Goal: Check status: Check status

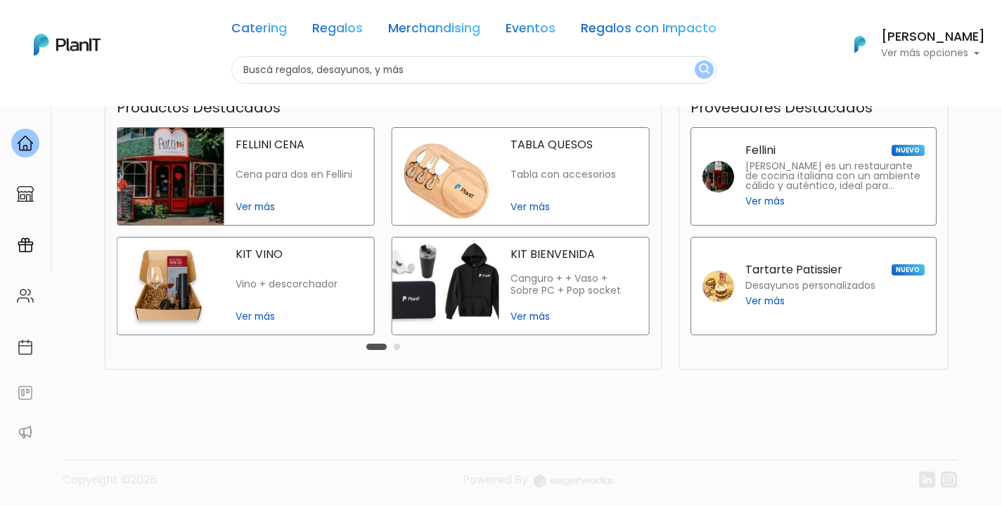
scroll to position [345, 0]
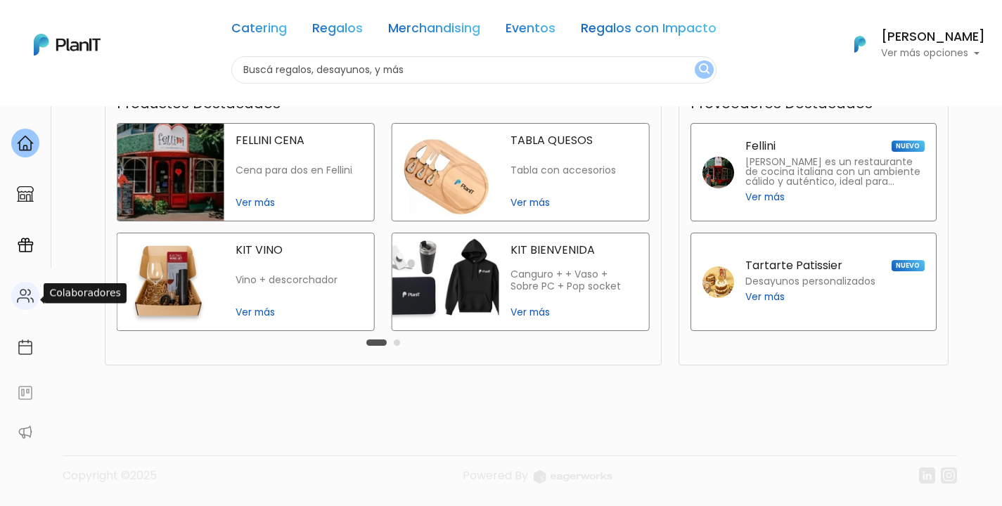
click at [23, 303] on img at bounding box center [25, 296] width 17 height 17
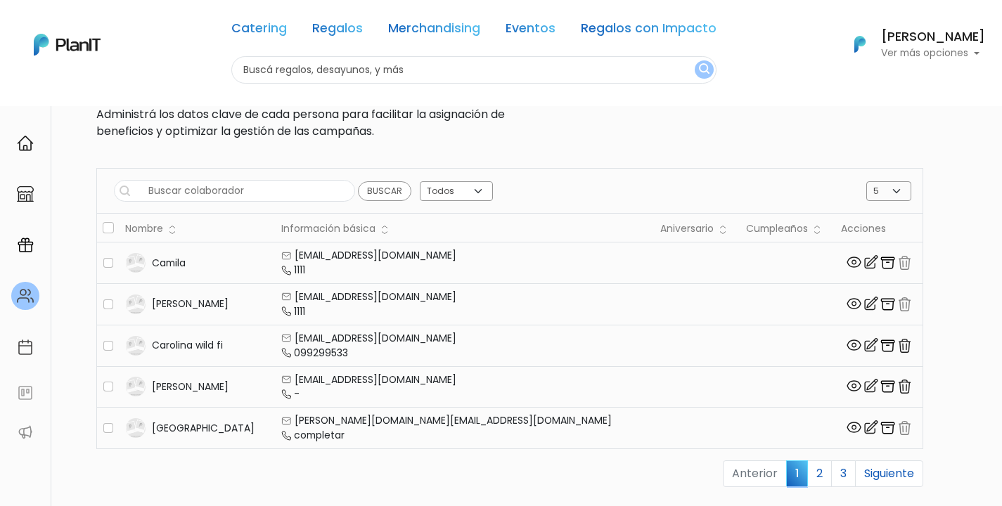
scroll to position [64, 0]
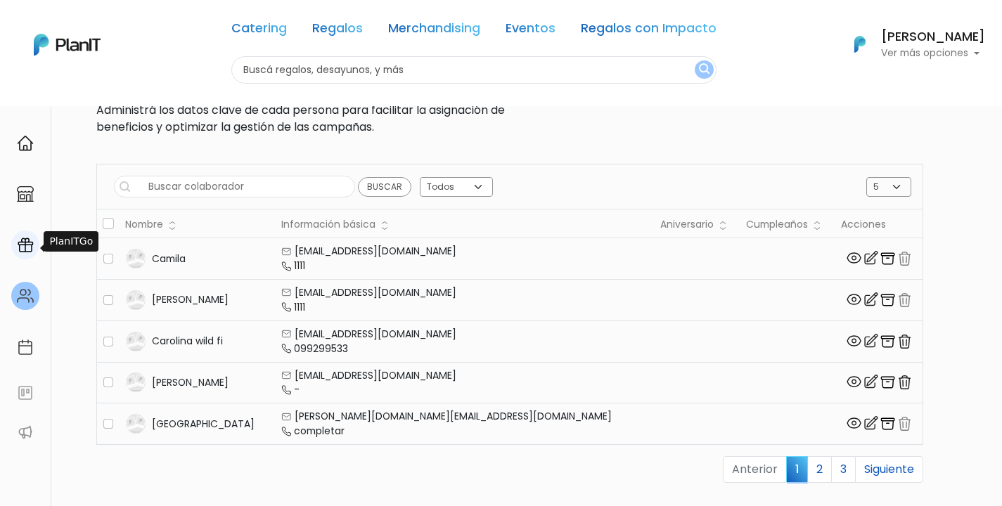
click at [20, 257] on div at bounding box center [25, 245] width 28 height 29
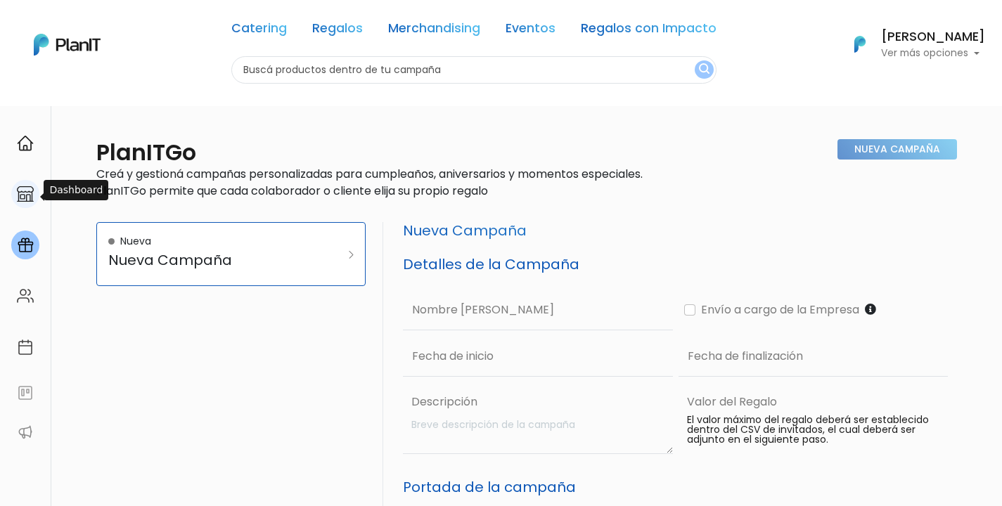
click at [16, 185] on div at bounding box center [25, 194] width 28 height 29
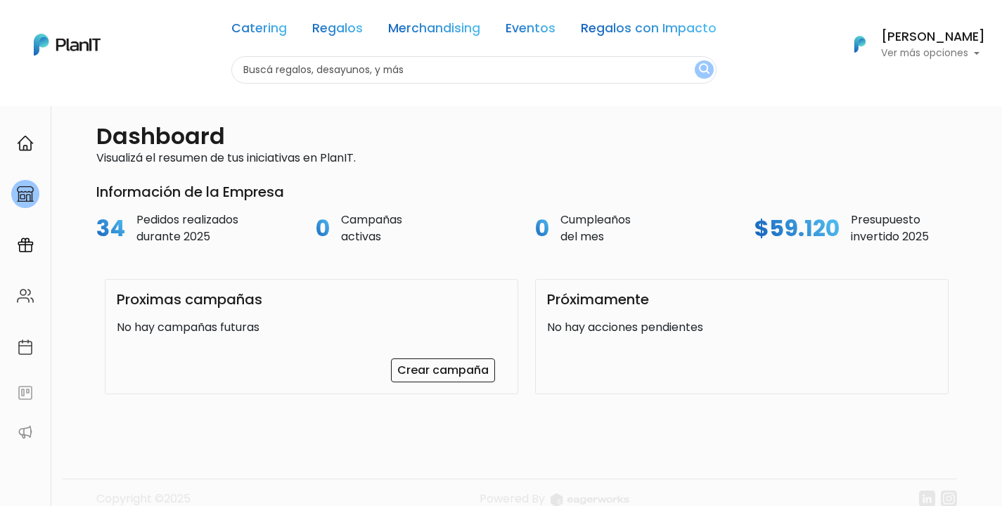
scroll to position [20, 0]
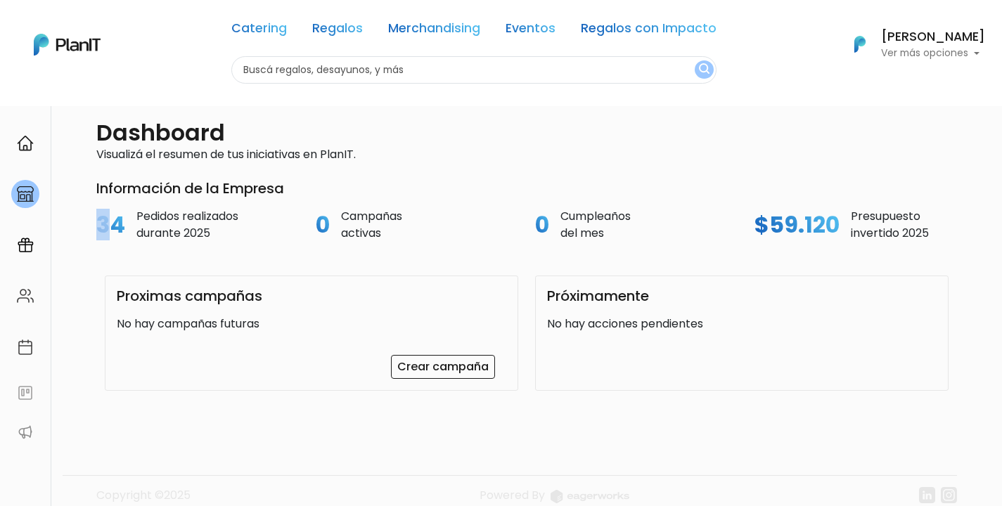
drag, startPoint x: 89, startPoint y: 222, endPoint x: 110, endPoint y: 222, distance: 21.1
click at [110, 222] on div "34 Pedidos realizados durante 2025" at bounding box center [197, 225] width 219 height 34
click at [148, 222] on p "Pedidos realizados durante 2025" at bounding box center [187, 225] width 102 height 34
click at [20, 349] on img at bounding box center [25, 347] width 17 height 17
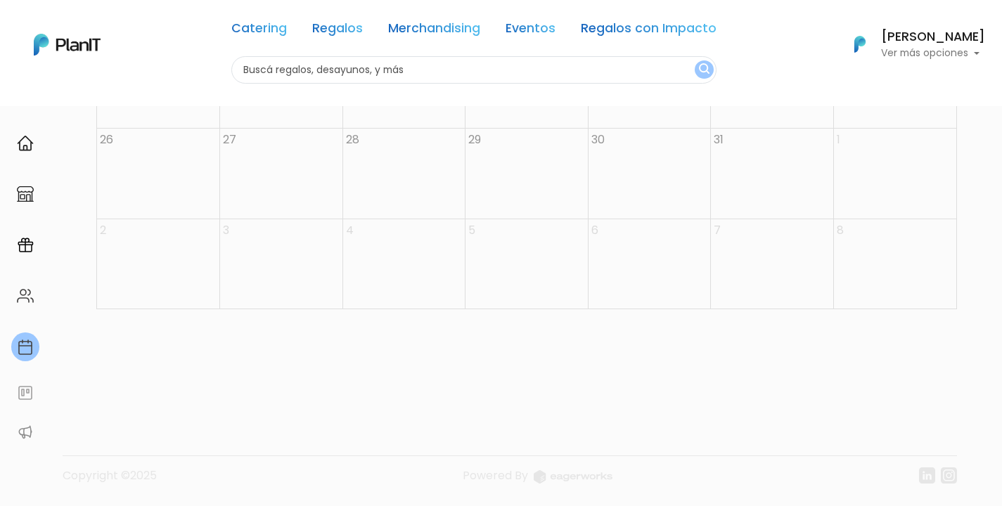
scroll to position [177, 0]
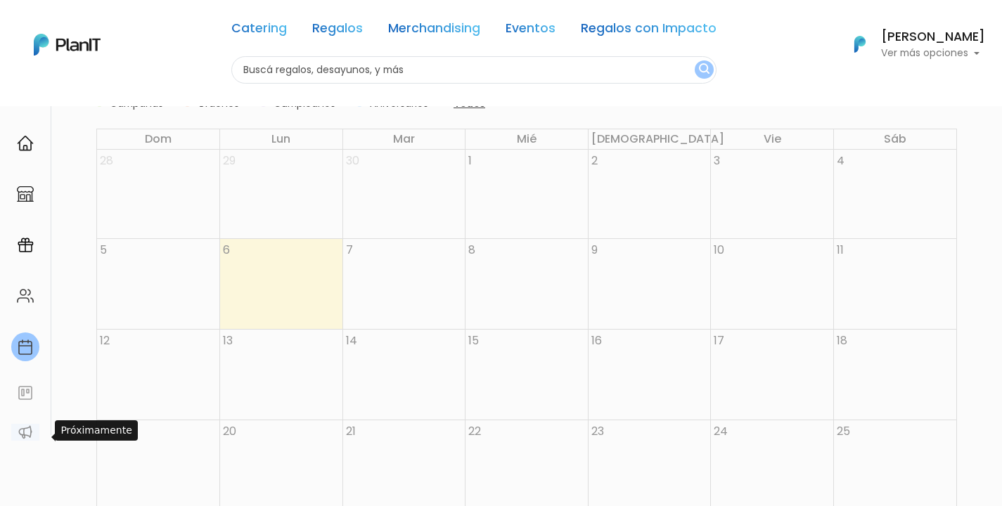
click at [25, 430] on img at bounding box center [25, 432] width 17 height 17
click at [37, 145] on div at bounding box center [25, 143] width 28 height 29
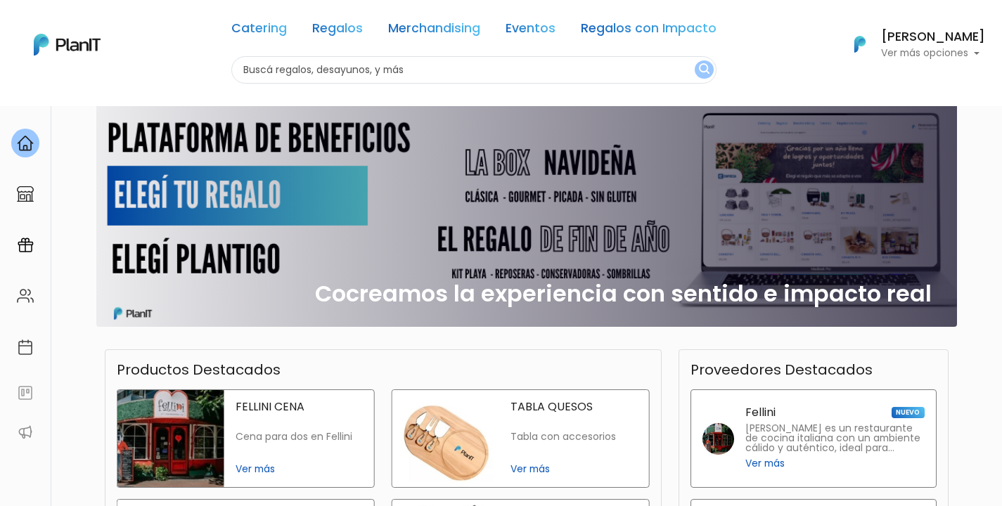
scroll to position [79, 0]
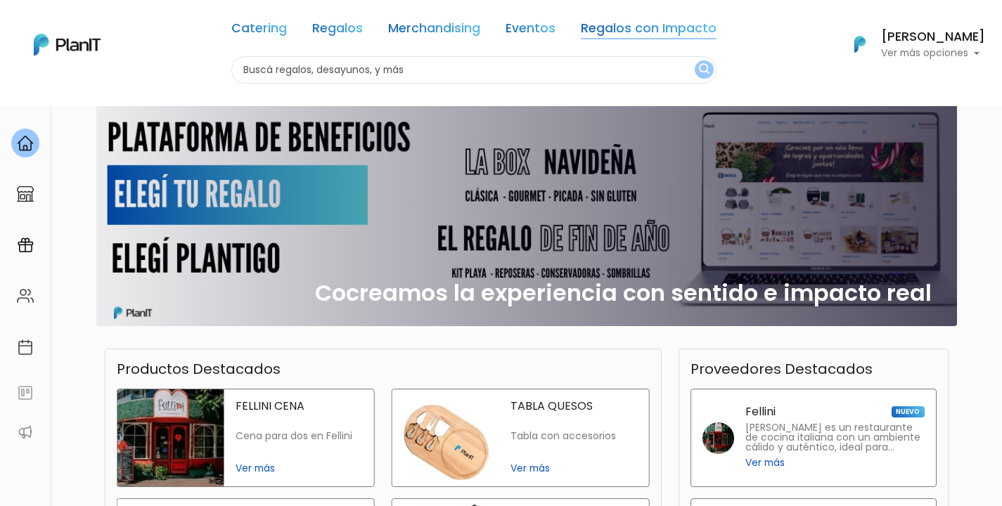
click at [634, 35] on link "Regalos con Impacto" at bounding box center [649, 31] width 136 height 17
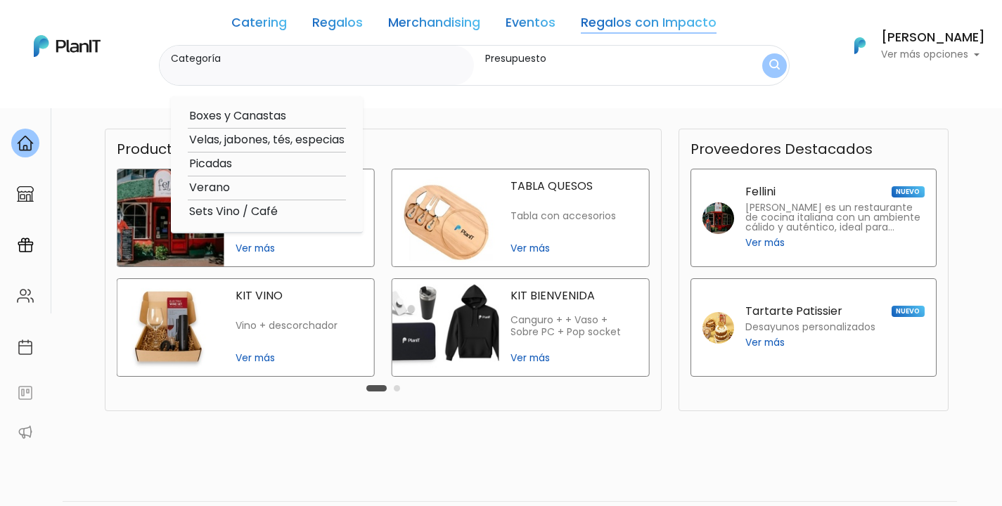
scroll to position [345, 0]
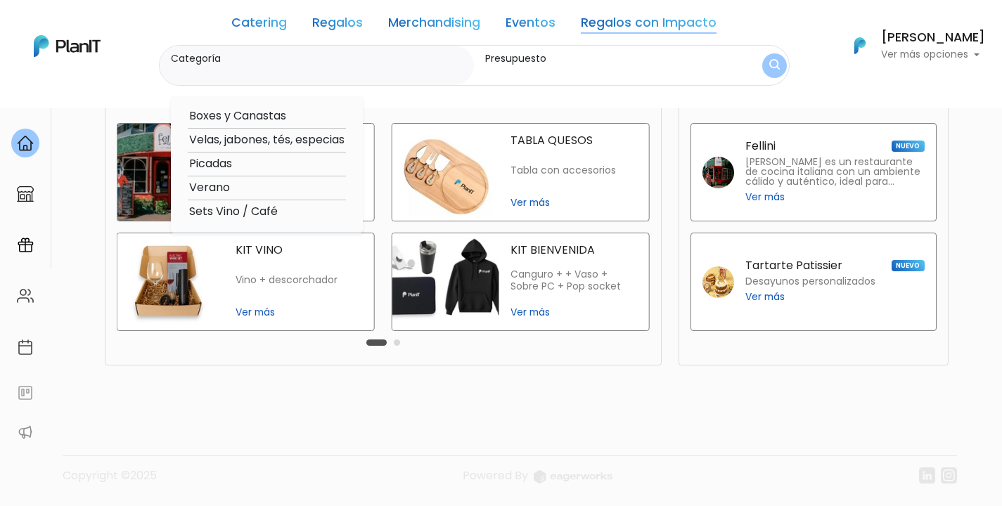
click at [565, 259] on div "KIT BIENVENIDA Canguro + + Vaso + Sobre PC + Pop socket Ver más" at bounding box center [574, 281] width 150 height 97
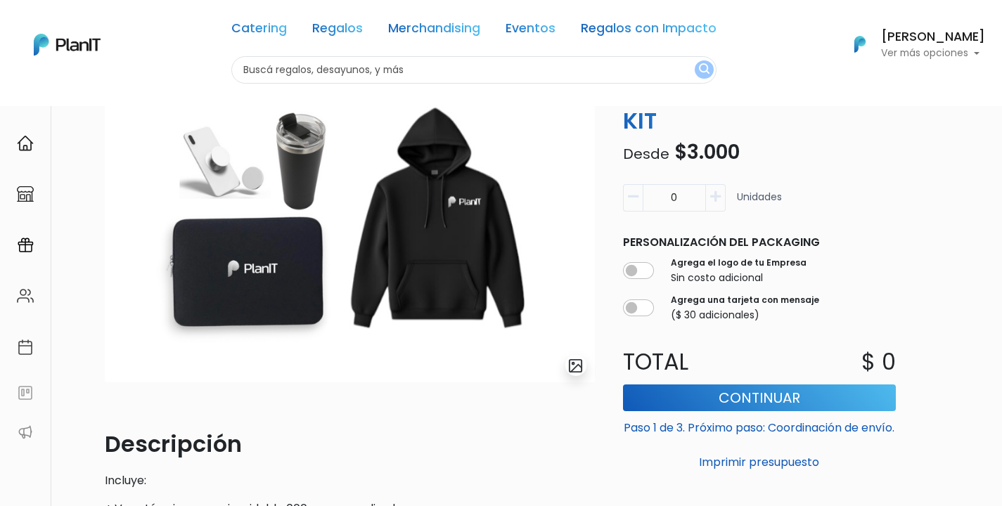
scroll to position [61, 0]
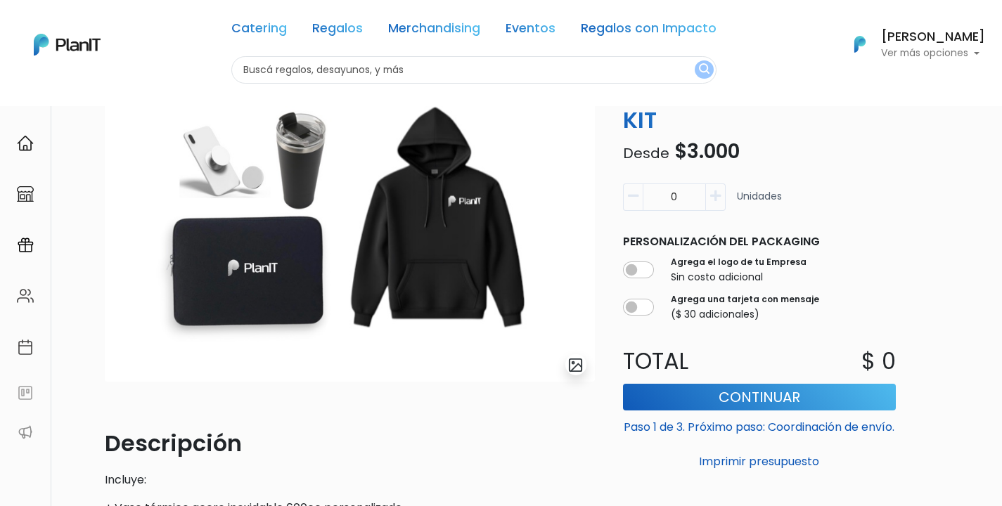
click at [48, 45] on img at bounding box center [67, 45] width 67 height 22
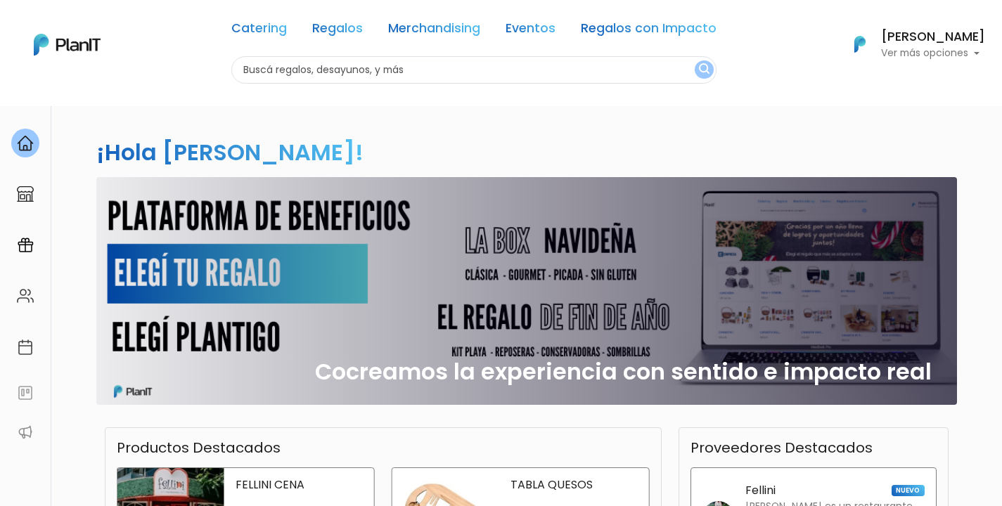
click at [859, 50] on img "button" at bounding box center [860, 44] width 31 height 31
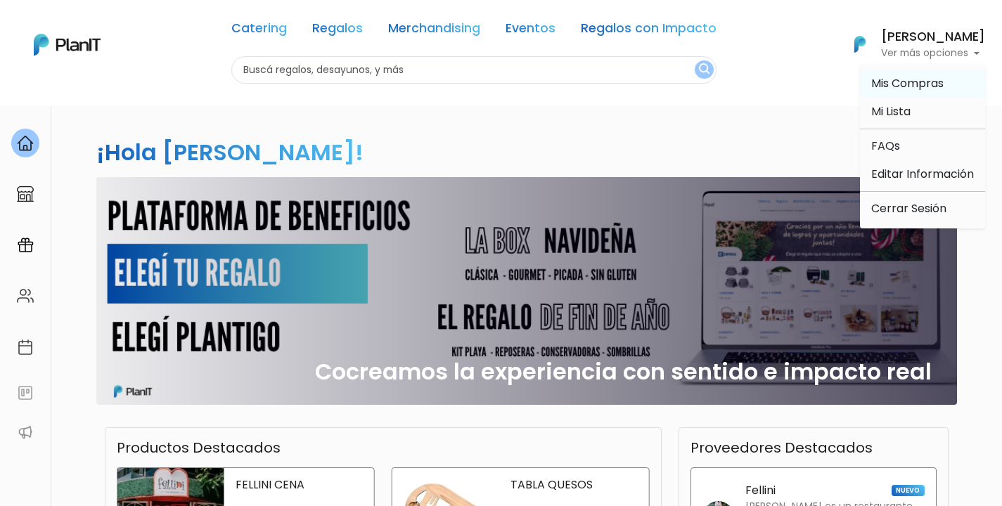
click at [913, 87] on span "Mis Compras" at bounding box center [907, 83] width 72 height 16
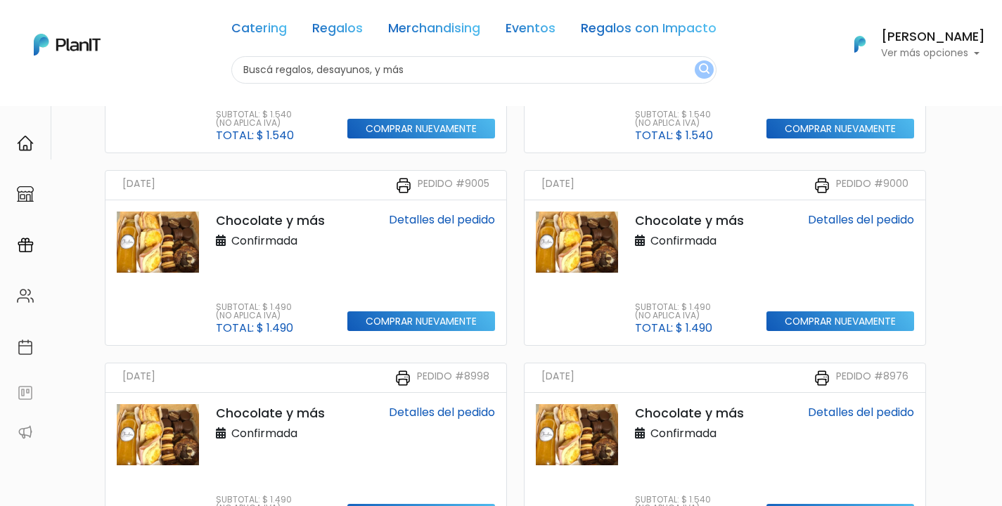
scroll to position [452, 0]
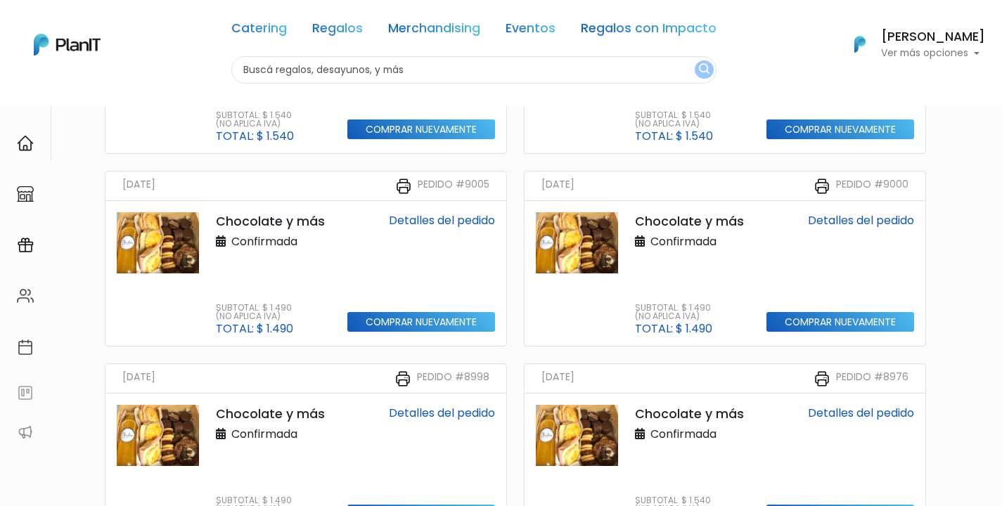
click at [456, 225] on link "Detalles del pedido" at bounding box center [442, 220] width 106 height 16
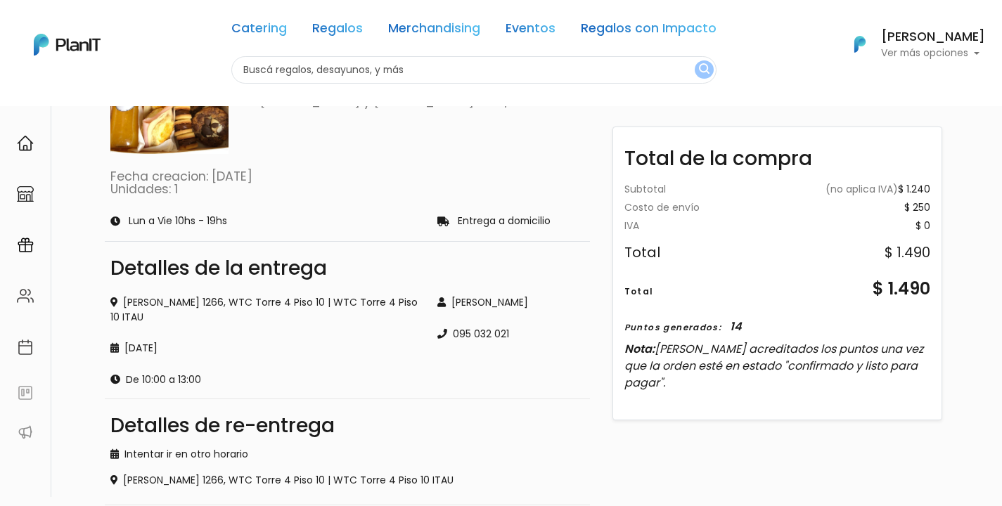
scroll to position [115, 0]
